Goal: Task Accomplishment & Management: Complete application form

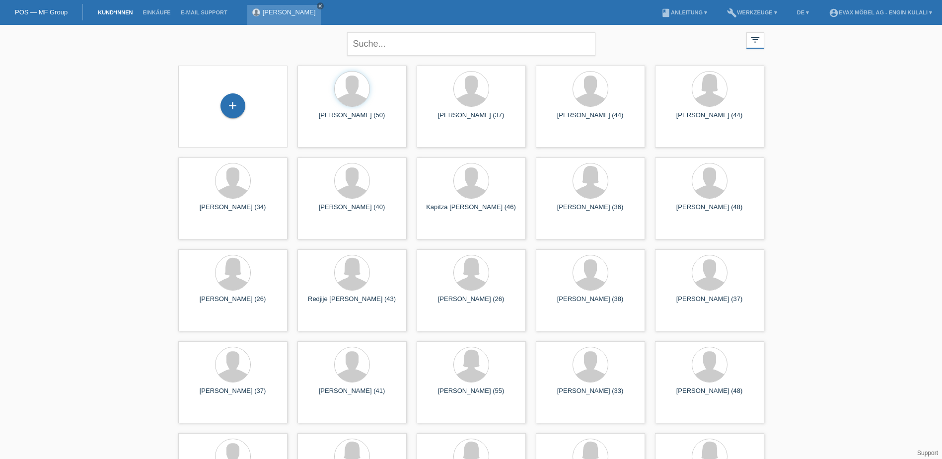
click at [318, 5] on icon "close" at bounding box center [320, 5] width 5 height 5
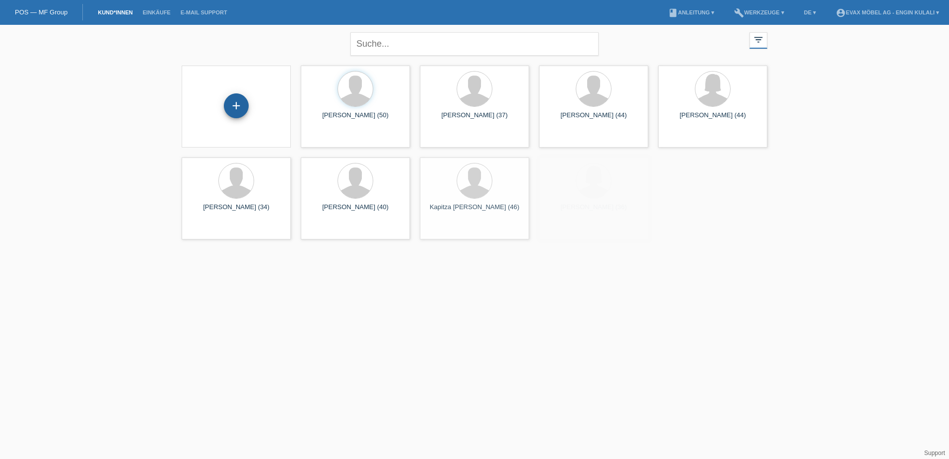
click at [226, 112] on div "+" at bounding box center [236, 105] width 25 height 25
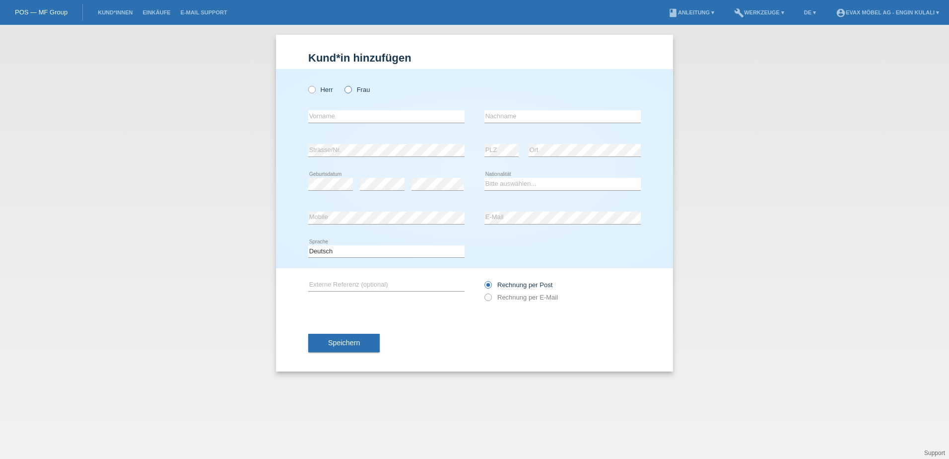
click at [343, 84] on icon at bounding box center [343, 84] width 0 height 0
click at [348, 86] on input "Frau" at bounding box center [347, 89] width 6 height 6
radio input "true"
click at [333, 116] on input "text" at bounding box center [386, 116] width 156 height 12
type input "violeta"
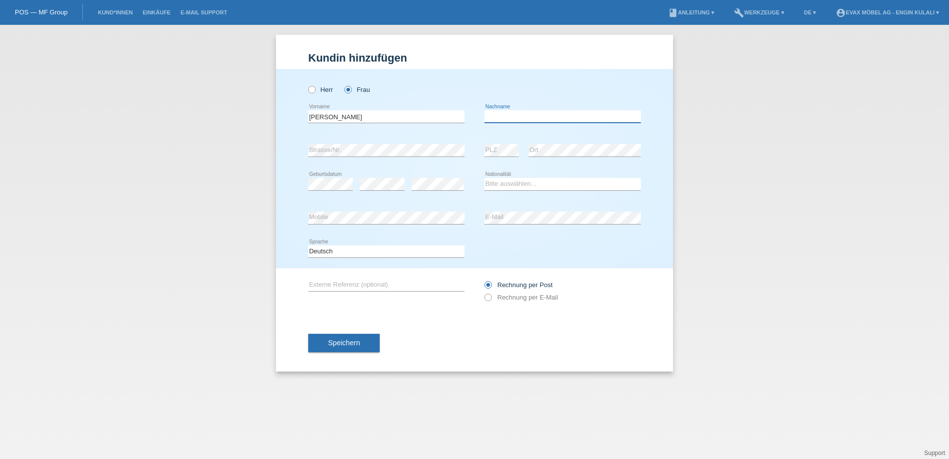
type input "S"
type input "[PERSON_NAME]"
click at [381, 167] on div "error" at bounding box center [382, 184] width 45 height 34
click at [413, 190] on icon at bounding box center [437, 190] width 52 height 0
click at [549, 178] on select "Bitte auswählen... Schweiz Deutschland Liechtenstein Österreich ------------ Af…" at bounding box center [562, 184] width 156 height 12
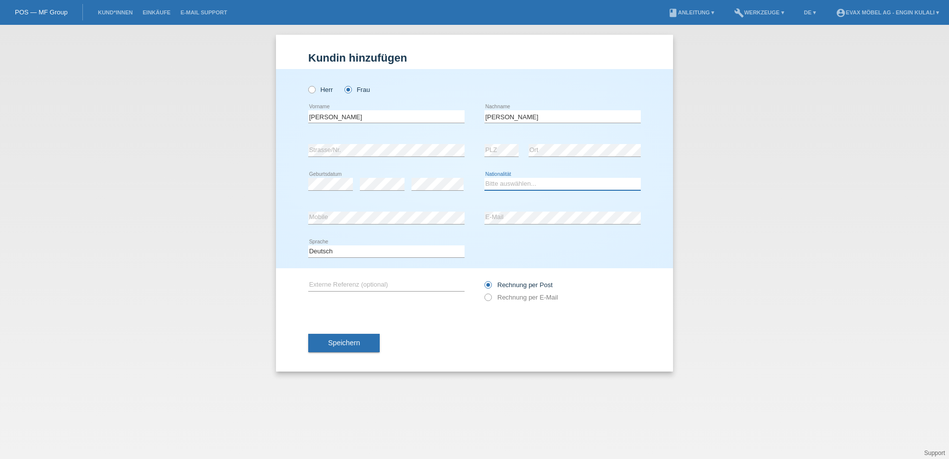
select select "CH"
click at [484, 178] on select "Bitte auswählen... Schweiz Deutschland Liechtenstein Österreich ------------ Af…" at bounding box center [562, 184] width 156 height 12
click at [558, 179] on select "Bitte auswählen... Schweiz Deutschland Liechtenstein Österreich ------------ Af…" at bounding box center [562, 184] width 156 height 12
click at [551, 210] on div "error E-Mail" at bounding box center [562, 218] width 156 height 34
click at [307, 213] on div "Herr Frau violeta error Vorname C" at bounding box center [474, 168] width 397 height 199
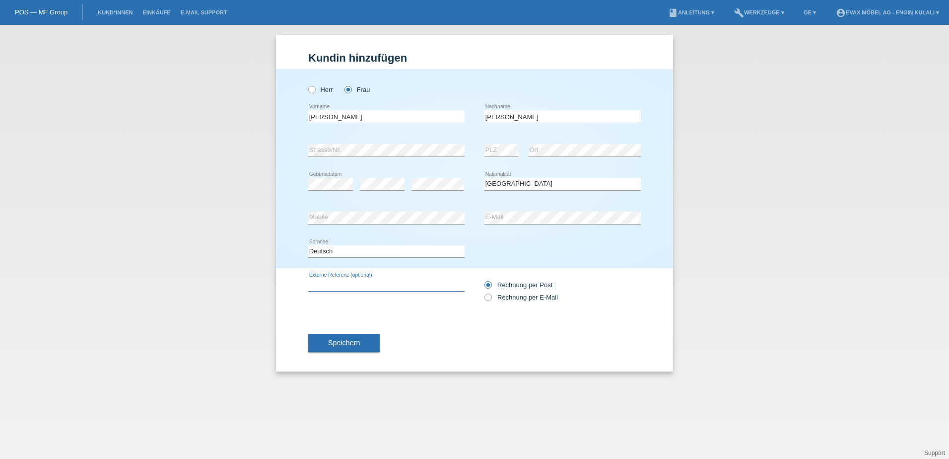
click at [346, 282] on input "text" at bounding box center [386, 284] width 156 height 12
type input "[PERSON_NAME]"
click at [368, 340] on button "Speichern" at bounding box center [343, 343] width 71 height 19
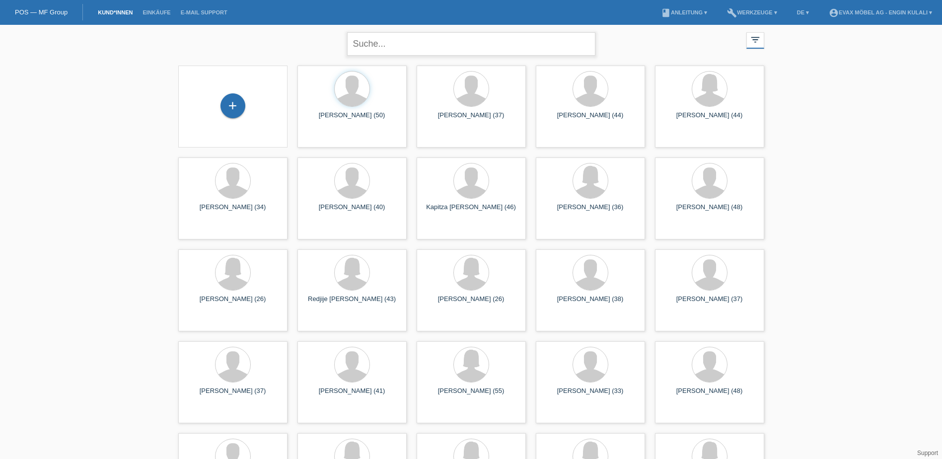
click at [426, 44] on input "text" at bounding box center [471, 43] width 248 height 23
click at [469, 110] on div "Bejtula Jakupi (37) launch Anzeigen" at bounding box center [470, 106] width 109 height 82
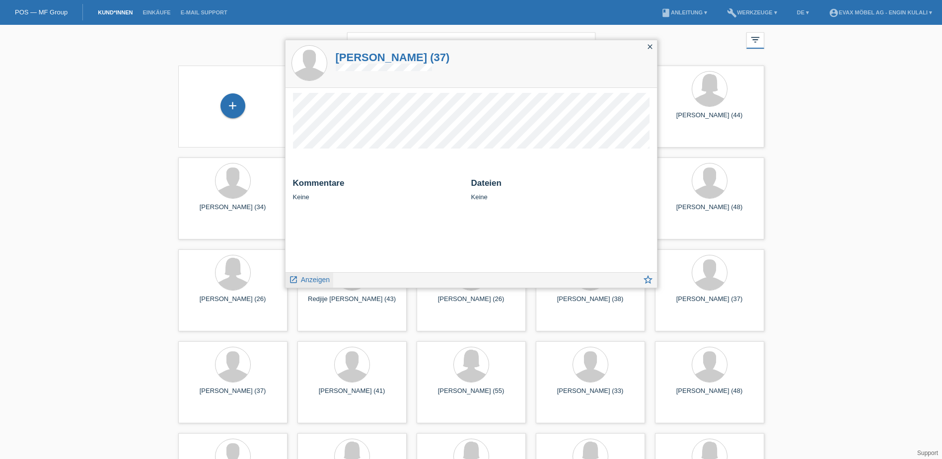
click at [312, 277] on span "Anzeigen" at bounding box center [315, 279] width 29 height 8
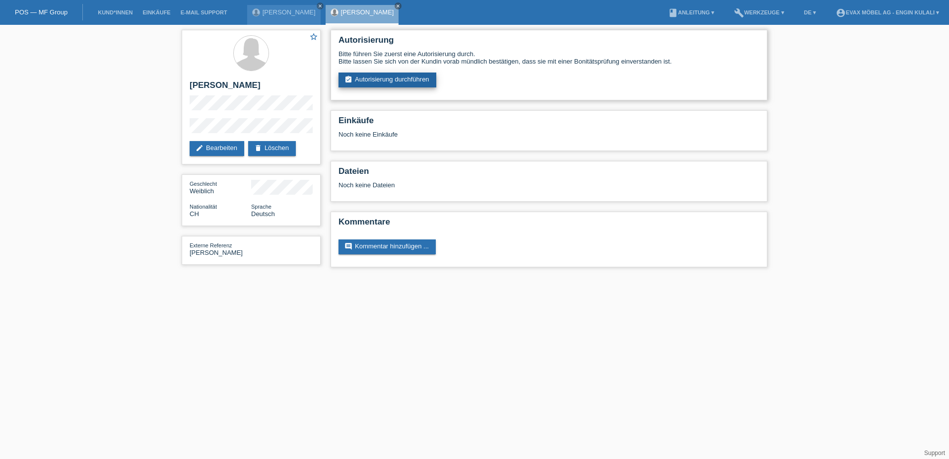
click at [403, 82] on link "assignment_turned_in Autorisierung durchführen" at bounding box center [388, 79] width 98 height 15
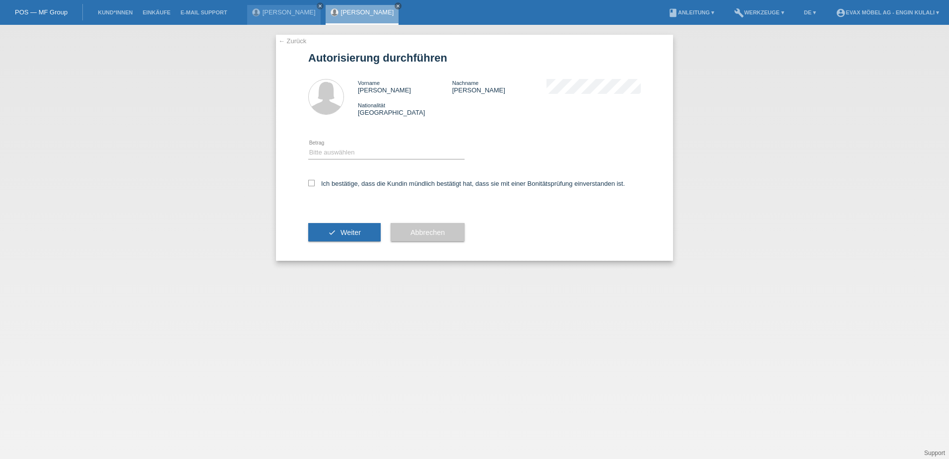
click at [386, 145] on div "Bitte auswählen CHF 1.00 - CHF 499.00 CHF 500.00 - CHF 1'999.00 CHF 2'000.00 - …" at bounding box center [386, 153] width 156 height 34
click at [375, 150] on select "Bitte auswählen CHF 1.00 - CHF 499.00 CHF 500.00 - CHF 1'999.00 CHF 2'000.00 - …" at bounding box center [386, 152] width 156 height 12
select select "3"
click at [308, 146] on select "Bitte auswählen CHF 1.00 - CHF 499.00 CHF 500.00 - CHF 1'999.00 CHF 2'000.00 - …" at bounding box center [386, 152] width 156 height 12
click at [333, 185] on label "Ich bestätige, dass die Kundin mündlich bestätigt hat, dass sie mit einer Bonit…" at bounding box center [466, 183] width 317 height 7
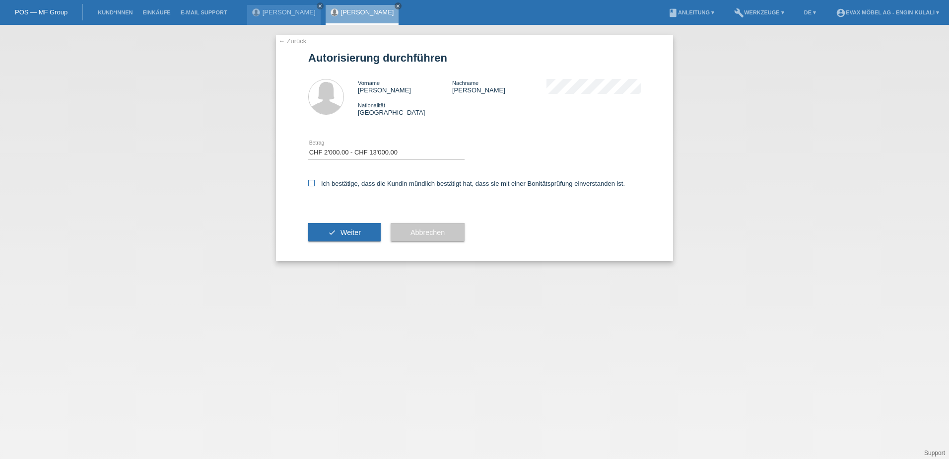
click at [315, 185] on input "Ich bestätige, dass die Kundin mündlich bestätigt hat, dass sie mit einer Bonit…" at bounding box center [311, 183] width 6 height 6
checkbox input "true"
click at [358, 236] on span "Weiter" at bounding box center [350, 232] width 20 height 8
